Goal: Task Accomplishment & Management: Manage account settings

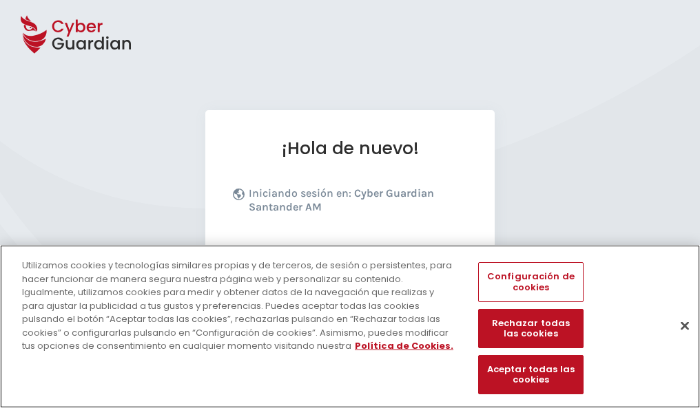
scroll to position [169, 0]
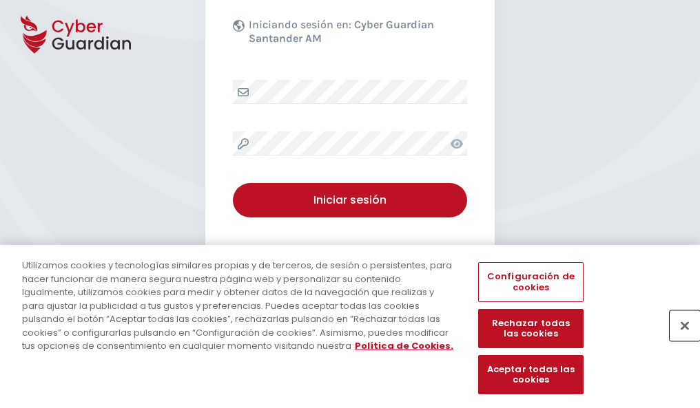
click at [678, 340] on button "Cerrar" at bounding box center [684, 326] width 30 height 30
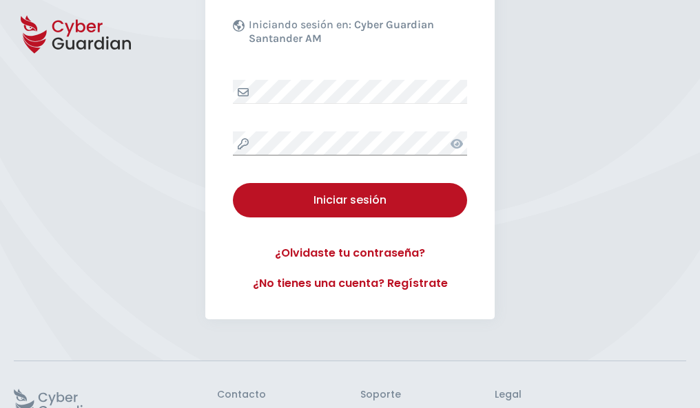
scroll to position [268, 0]
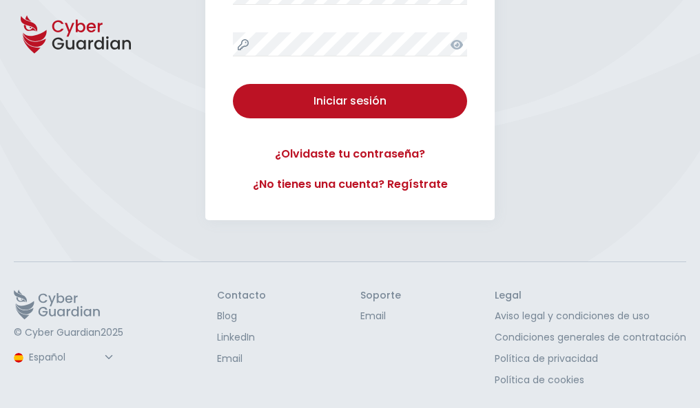
click at [233, 84] on button "Iniciar sesión" at bounding box center [350, 101] width 234 height 34
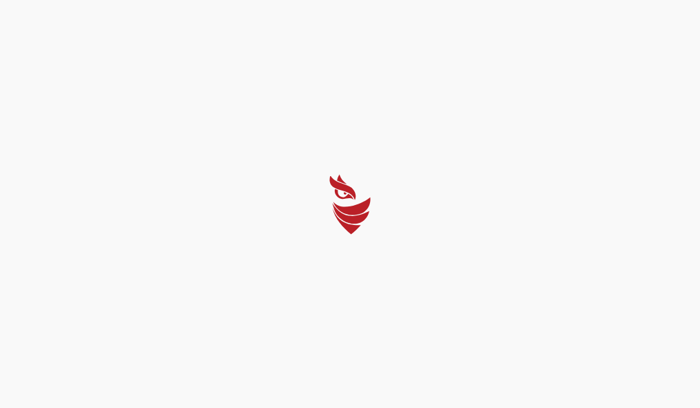
scroll to position [0, 0]
select select "Português (BR)"
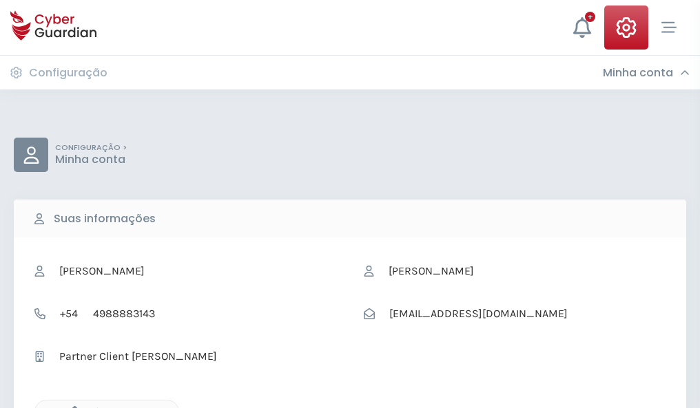
click at [71, 407] on icon "button" at bounding box center [71, 412] width 12 height 12
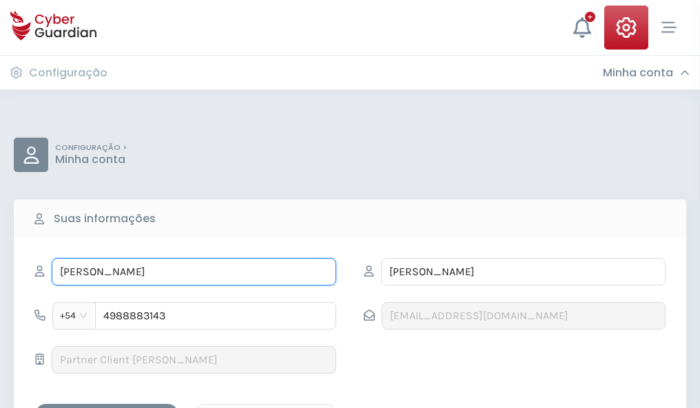
click at [194, 272] on input "REYES" at bounding box center [194, 272] width 284 height 28
type input "R"
type input "Tamara"
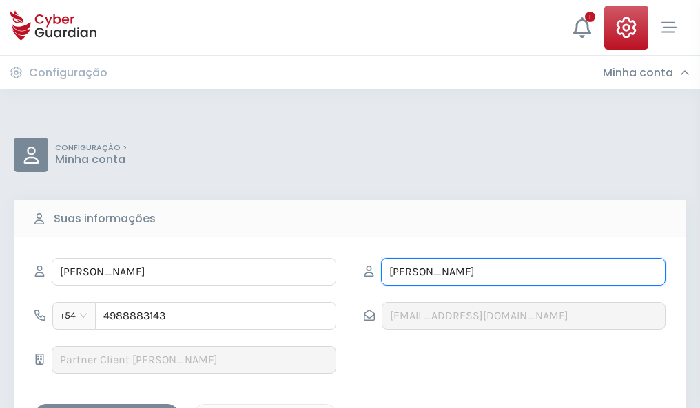
click at [523, 272] on input "ÁLVARO" at bounding box center [523, 272] width 284 height 28
type input "Á"
type input "Gutierrez"
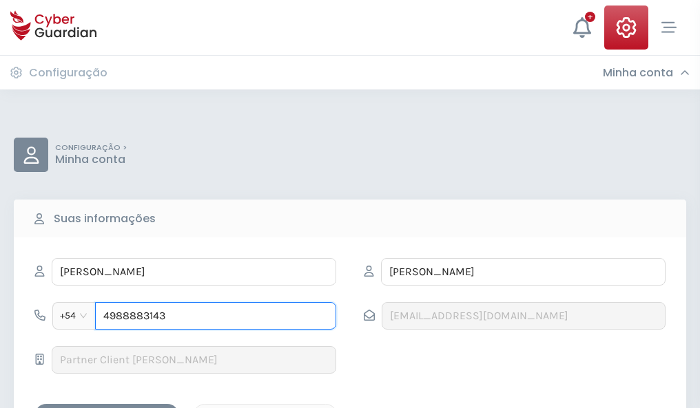
click at [216, 316] on input "4988883143" at bounding box center [215, 316] width 241 height 28
type input "4"
type input "4981047745"
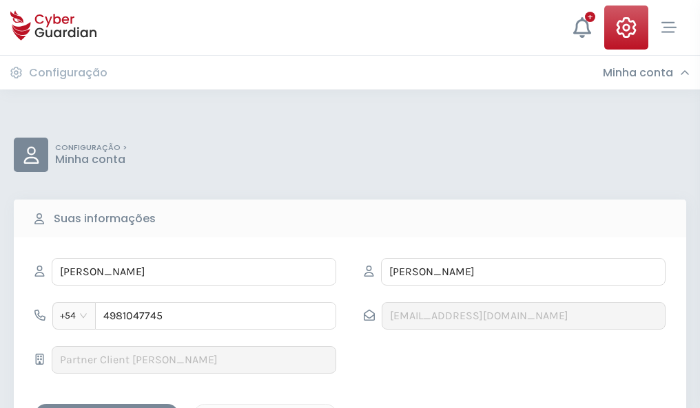
click at [107, 408] on div "Salvar alterações" at bounding box center [107, 416] width 124 height 17
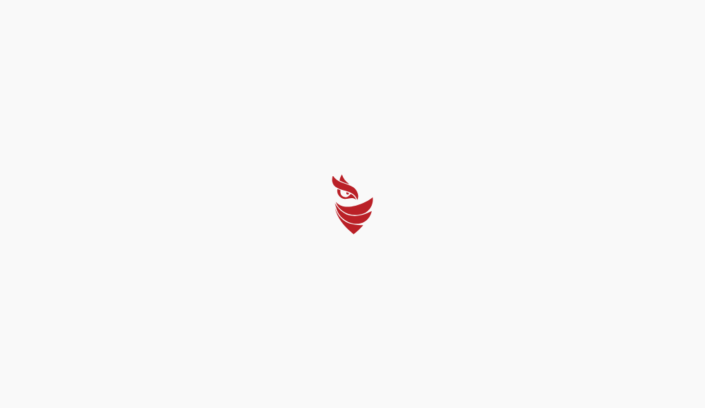
select select "Português (BR)"
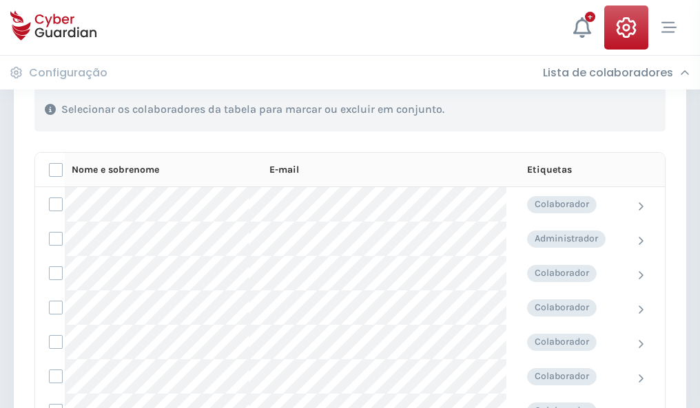
scroll to position [589, 0]
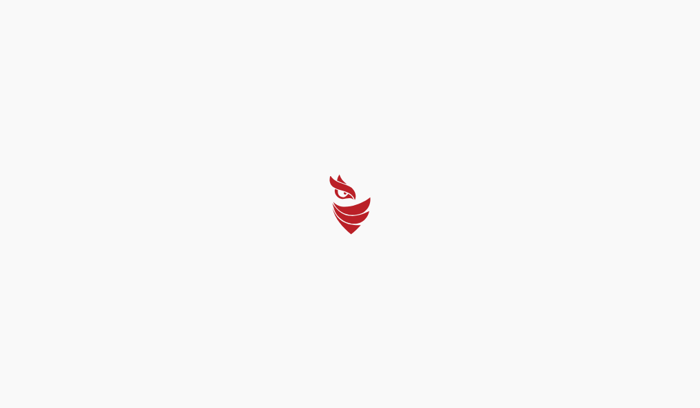
select select "Português (BR)"
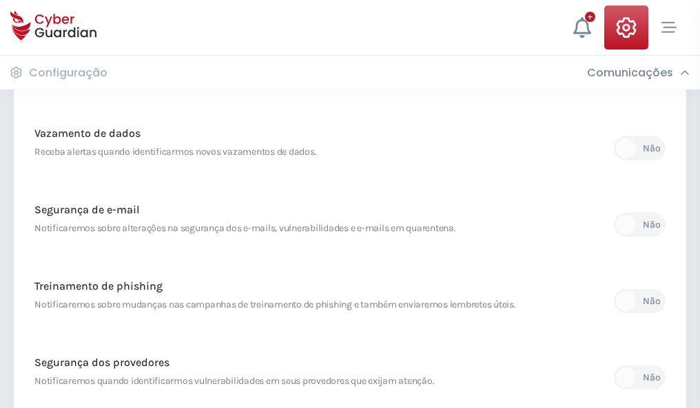
scroll to position [725, 0]
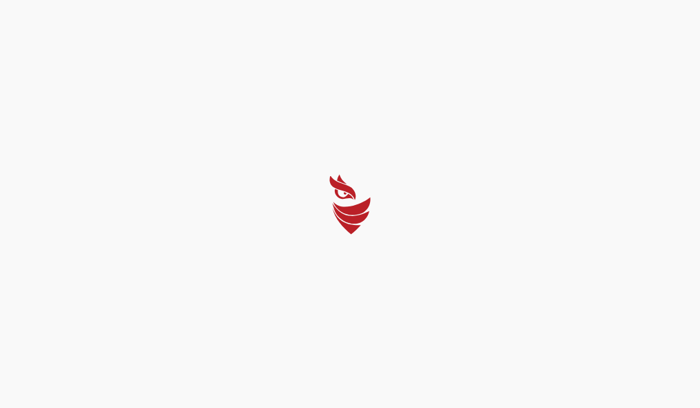
select select "Português (BR)"
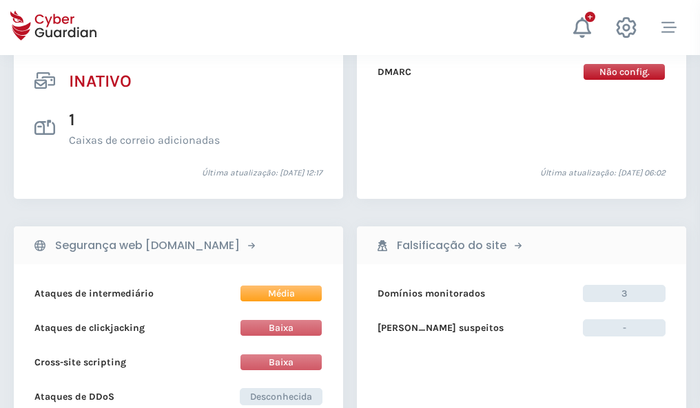
scroll to position [1365, 0]
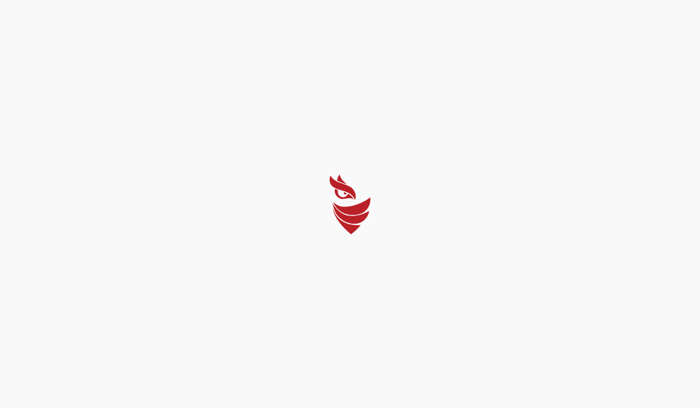
select select "Português (BR)"
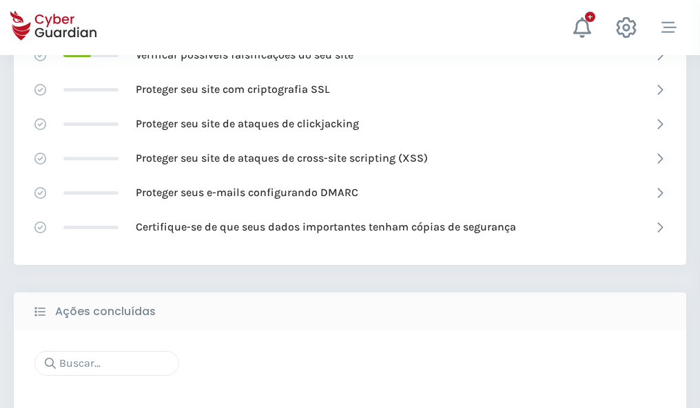
scroll to position [917, 0]
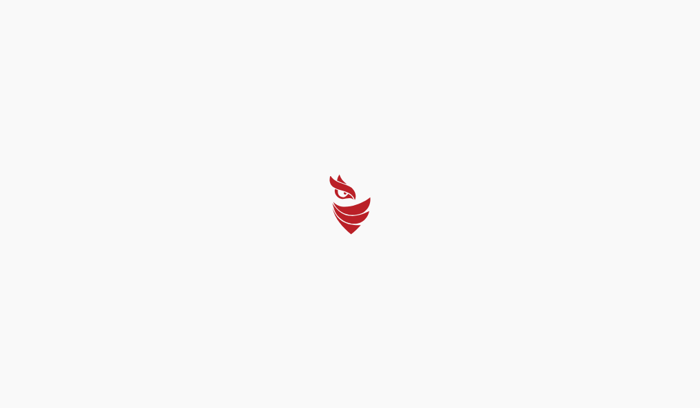
select select "Português (BR)"
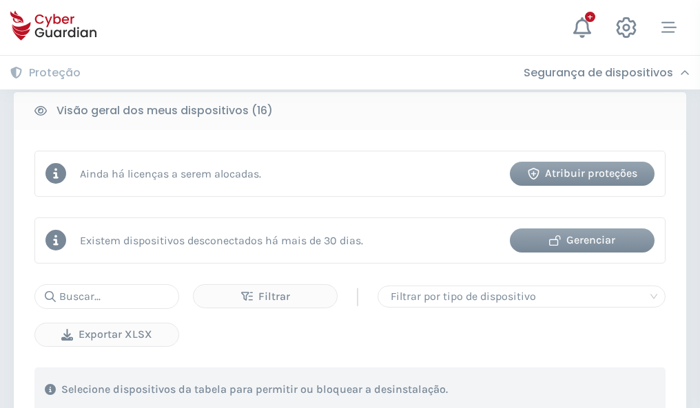
scroll to position [1284, 0]
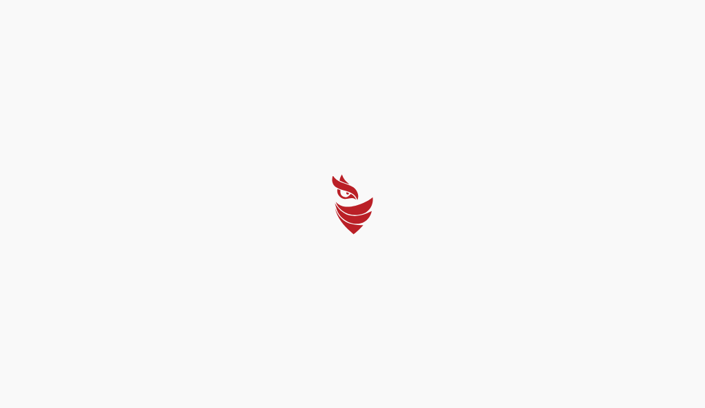
select select "Português (BR)"
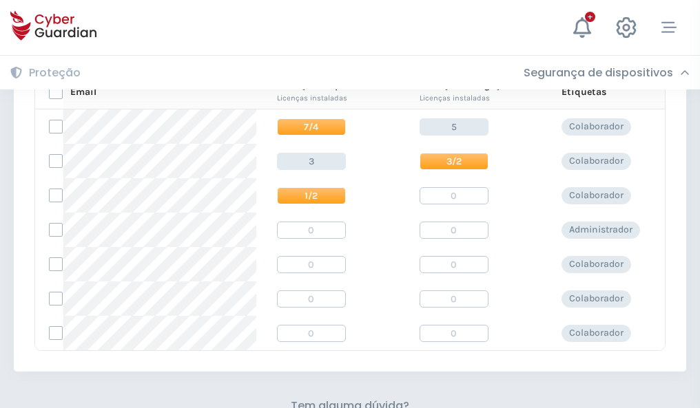
scroll to position [591, 0]
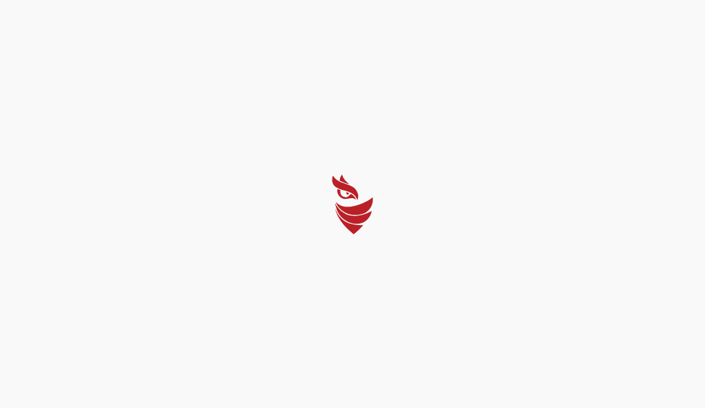
select select "Português (BR)"
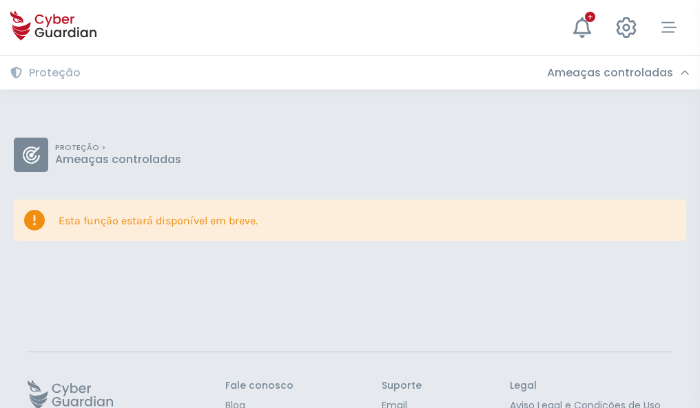
scroll to position [90, 0]
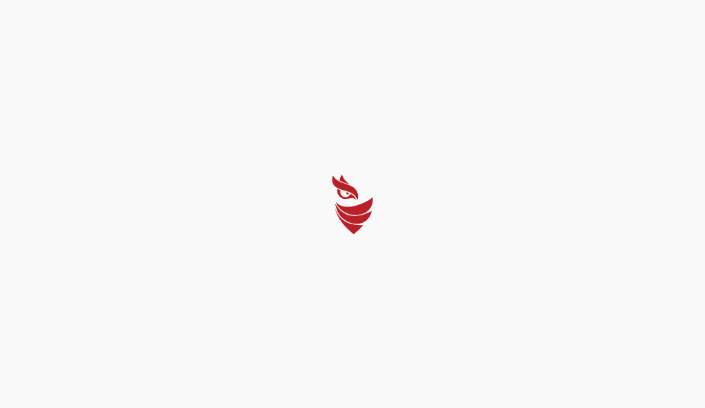
select select "Português (BR)"
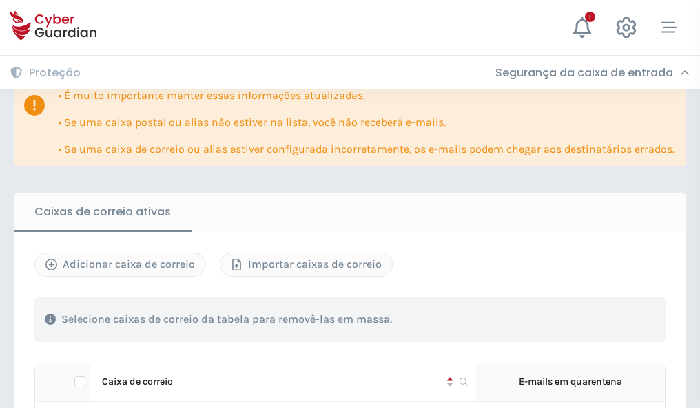
scroll to position [809, 0]
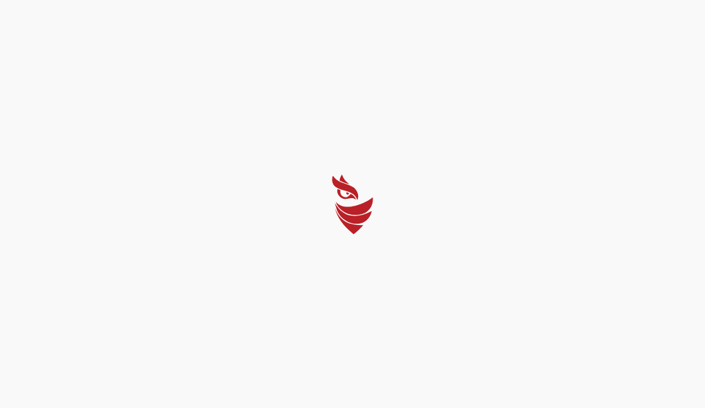
select select "Português (BR)"
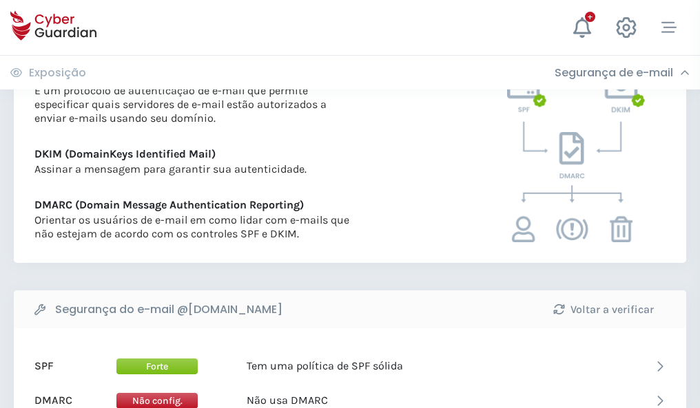
scroll to position [743, 0]
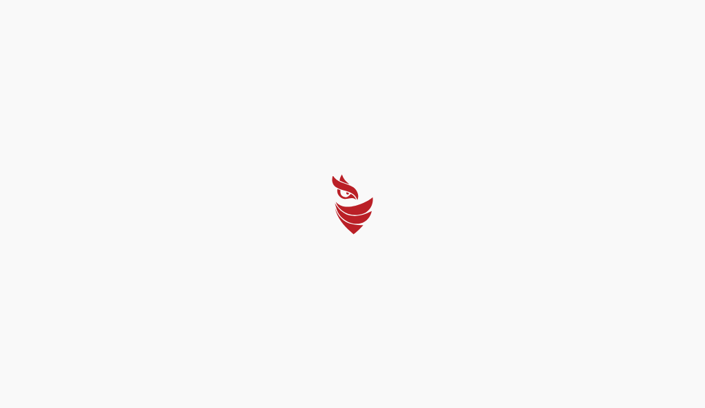
select select "Português (BR)"
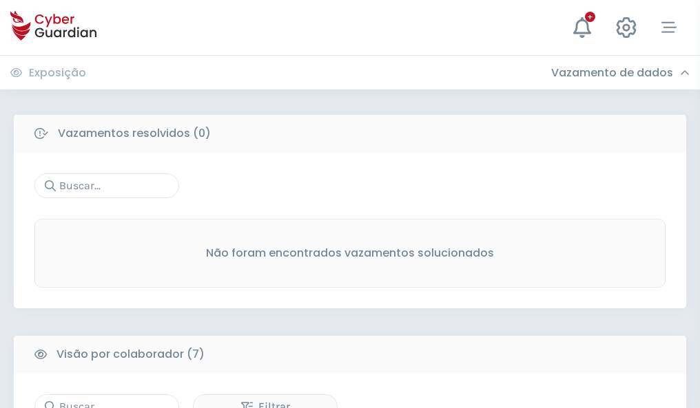
scroll to position [1139, 0]
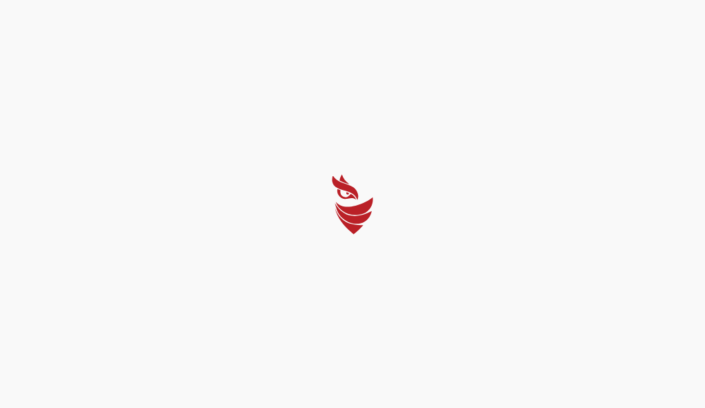
select select "Português (BR)"
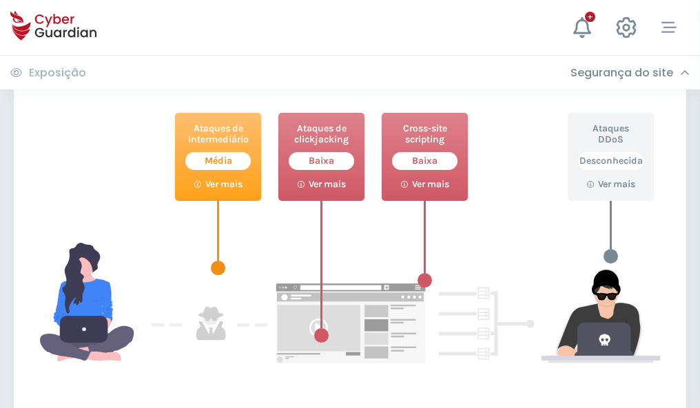
scroll to position [750, 0]
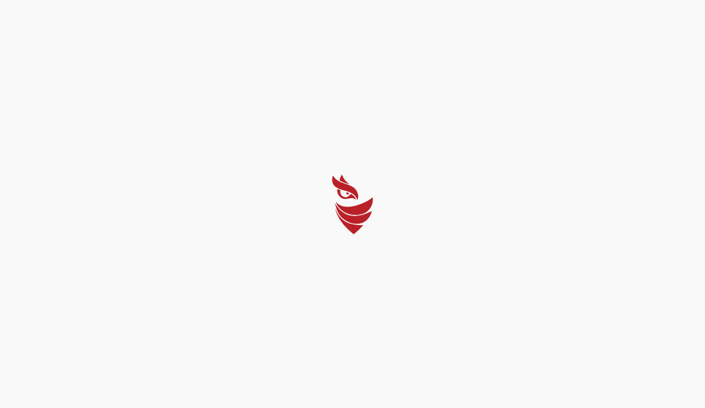
select select "Português (BR)"
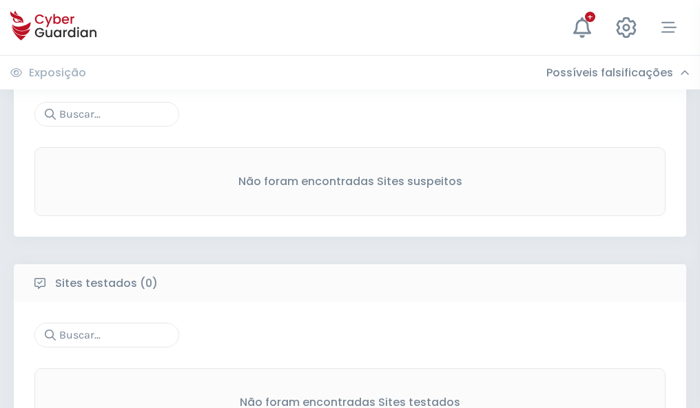
scroll to position [720, 0]
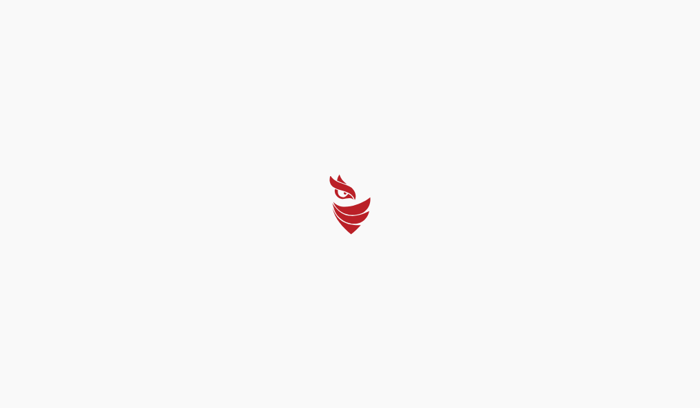
select select "Português (BR)"
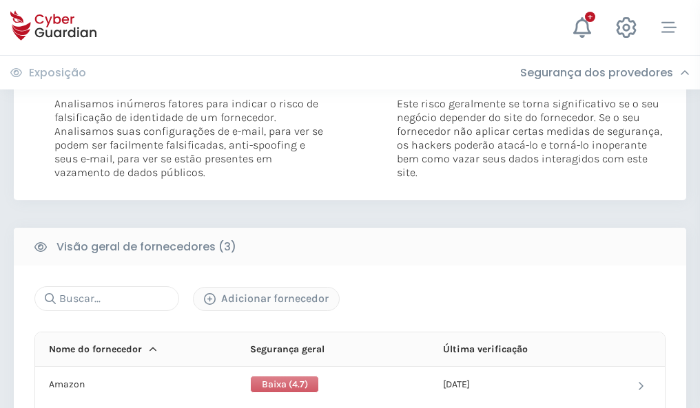
scroll to position [771, 0]
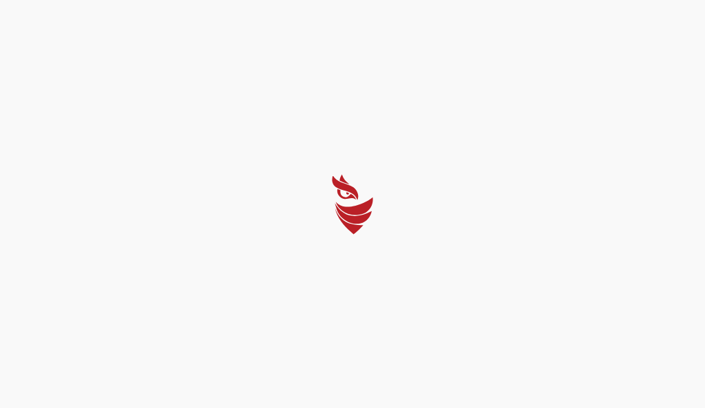
select select "Português (BR)"
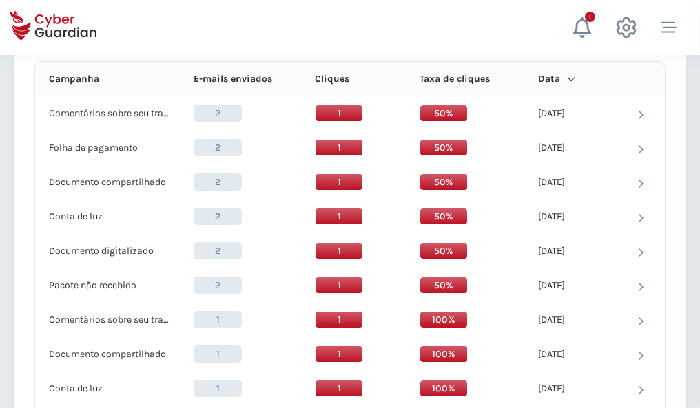
scroll to position [1235, 0]
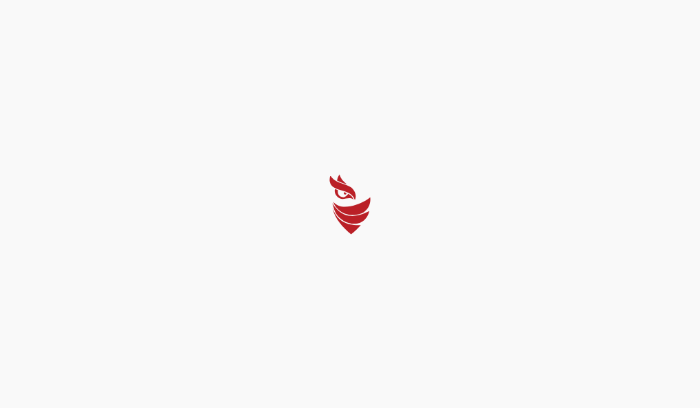
select select "Português (BR)"
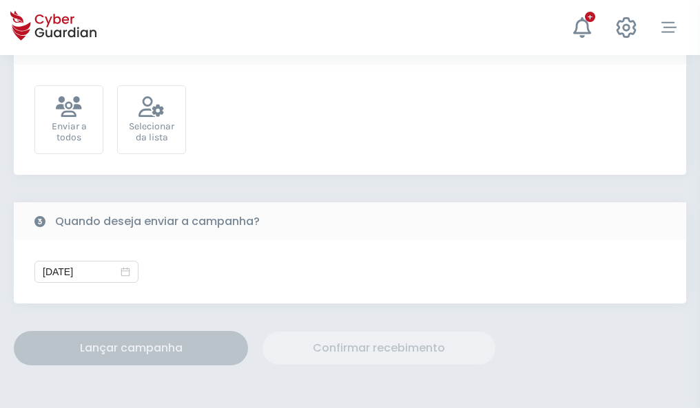
scroll to position [504, 0]
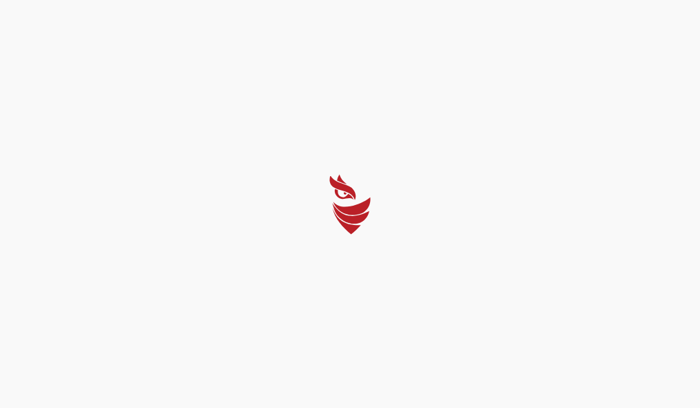
select select "Português (BR)"
